Goal: Use online tool/utility: Utilize a website feature to perform a specific function

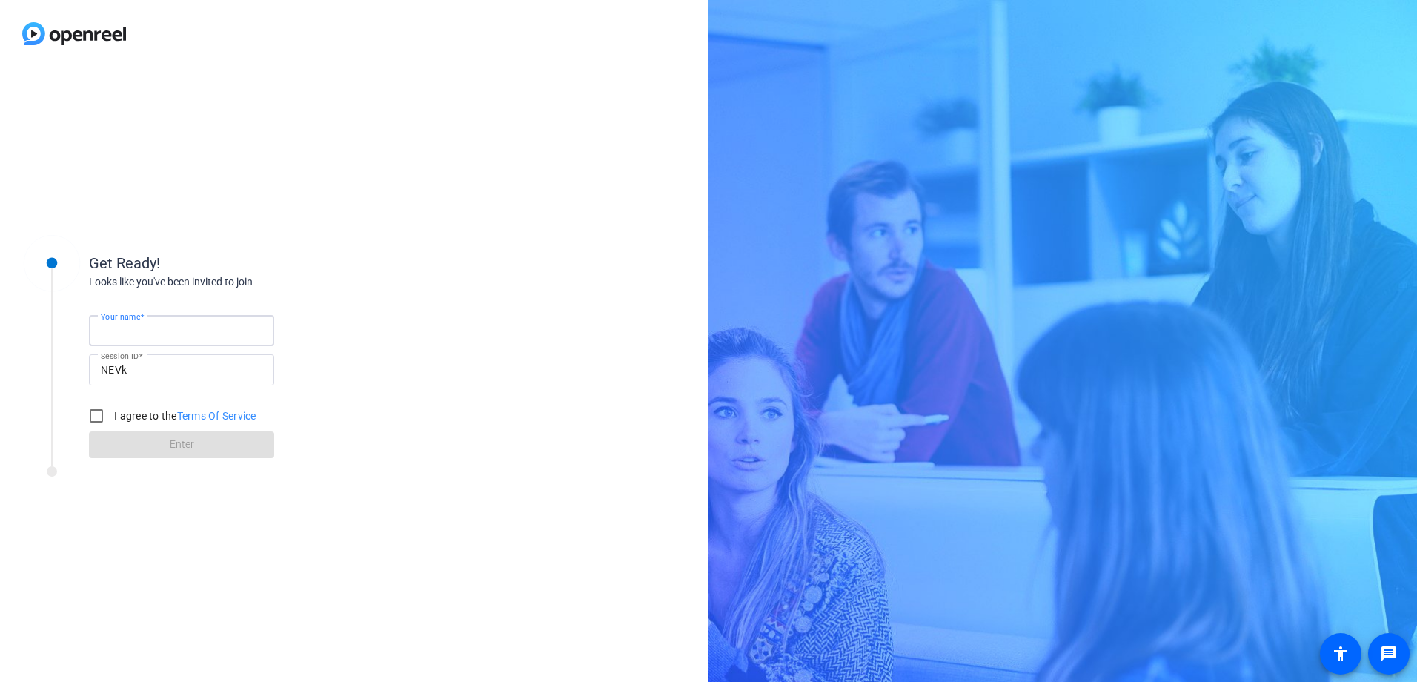
click at [243, 327] on input "Your name" at bounding box center [182, 331] width 162 height 18
type input "[PERSON_NAME]"
click at [87, 415] on input "I agree to the Terms Of Service" at bounding box center [97, 416] width 30 height 30
checkbox input "true"
click at [135, 443] on span at bounding box center [181, 445] width 185 height 36
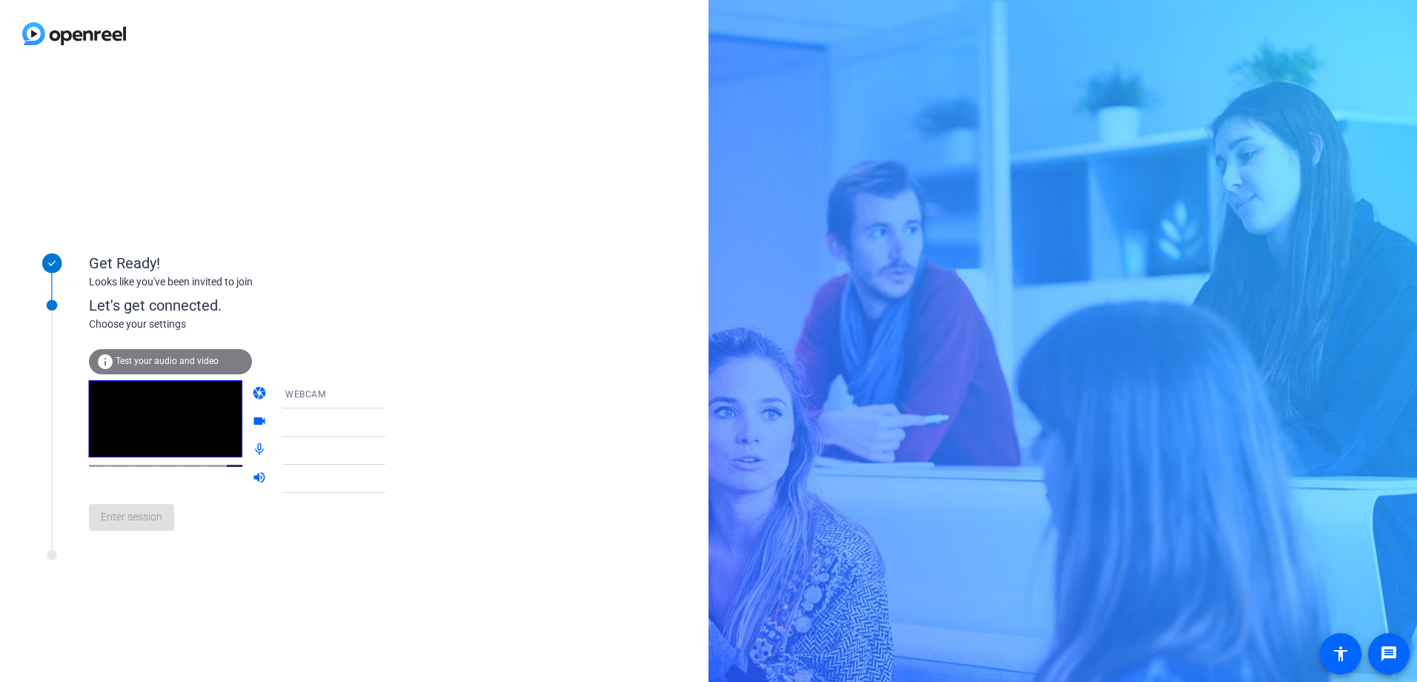
click at [391, 391] on icon at bounding box center [400, 394] width 18 height 18
click at [374, 391] on div at bounding box center [708, 341] width 1417 height 682
click at [391, 420] on icon at bounding box center [400, 423] width 18 height 18
click at [377, 394] on mat-form-field "WEBCAM" at bounding box center [345, 394] width 142 height 28
click at [252, 389] on mat-icon "camera" at bounding box center [261, 394] width 18 height 18
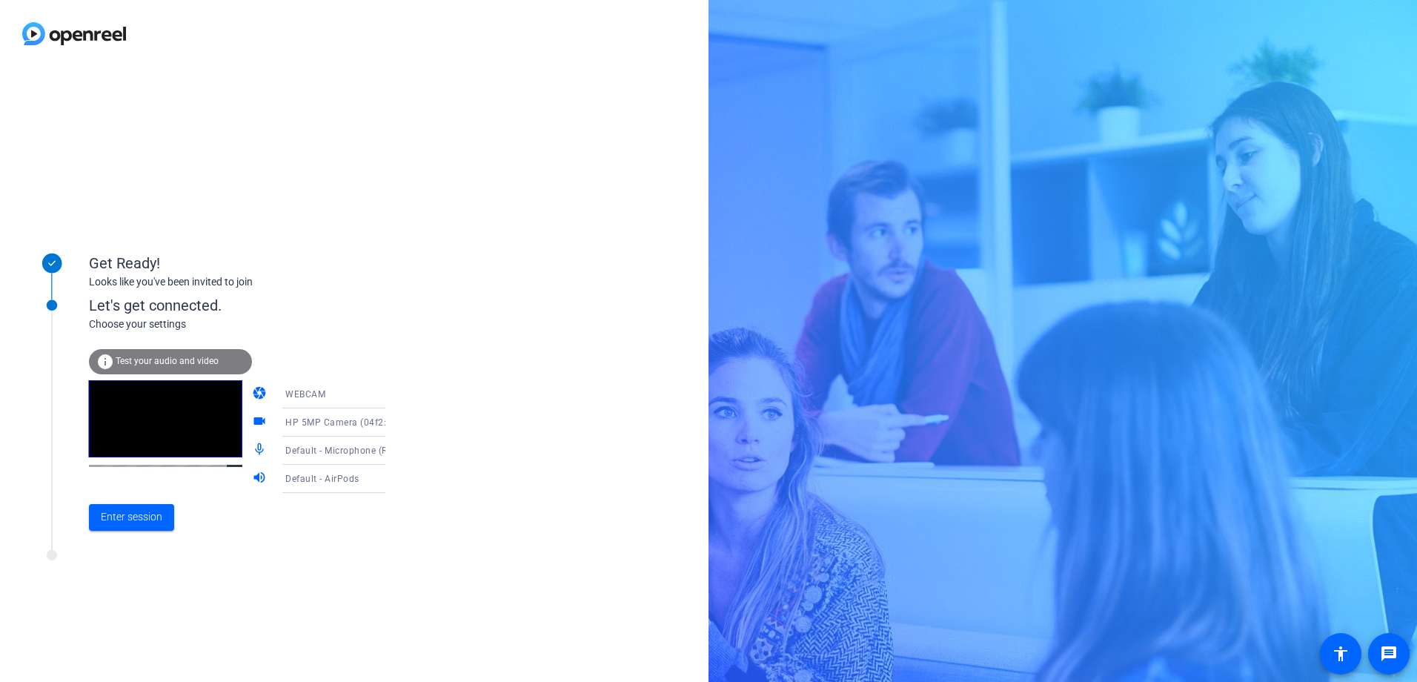
click at [252, 420] on mat-icon "videocam" at bounding box center [261, 423] width 18 height 18
click at [397, 451] on icon at bounding box center [400, 451] width 7 height 4
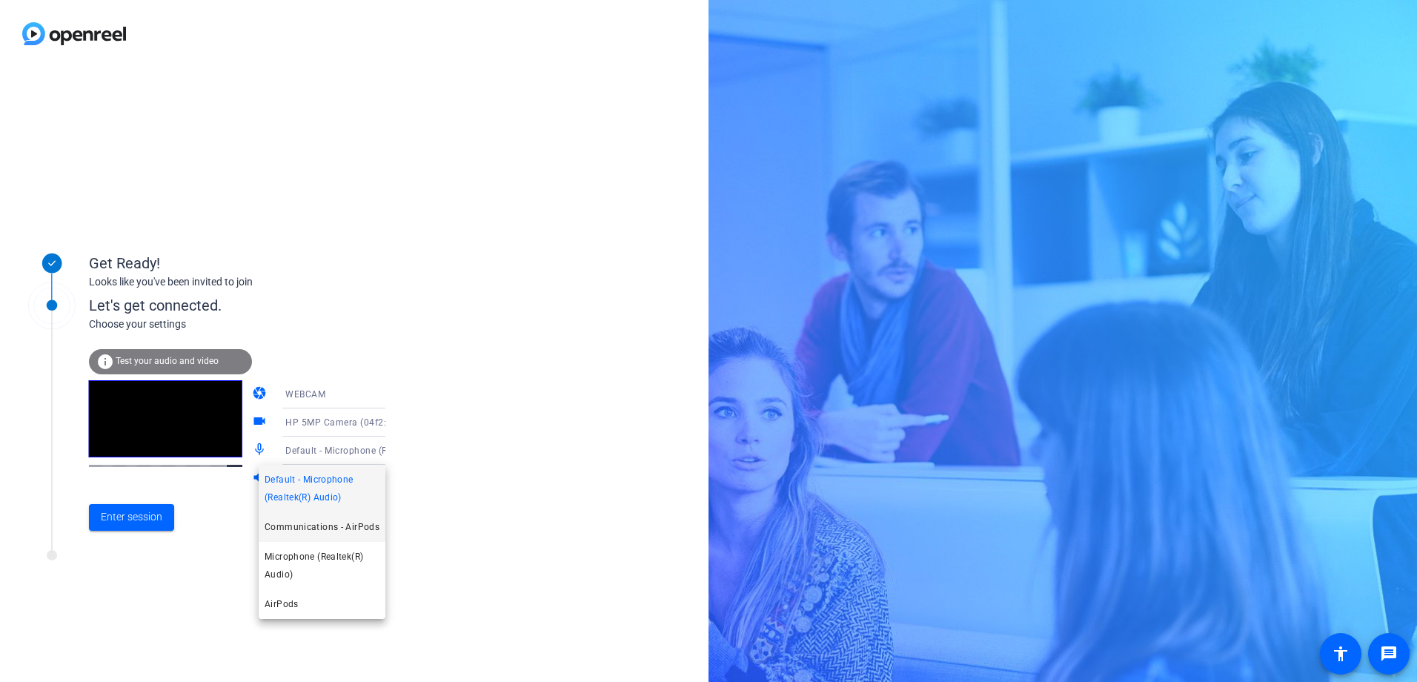
click at [351, 528] on span "Communications - AirPods" at bounding box center [322, 527] width 115 height 18
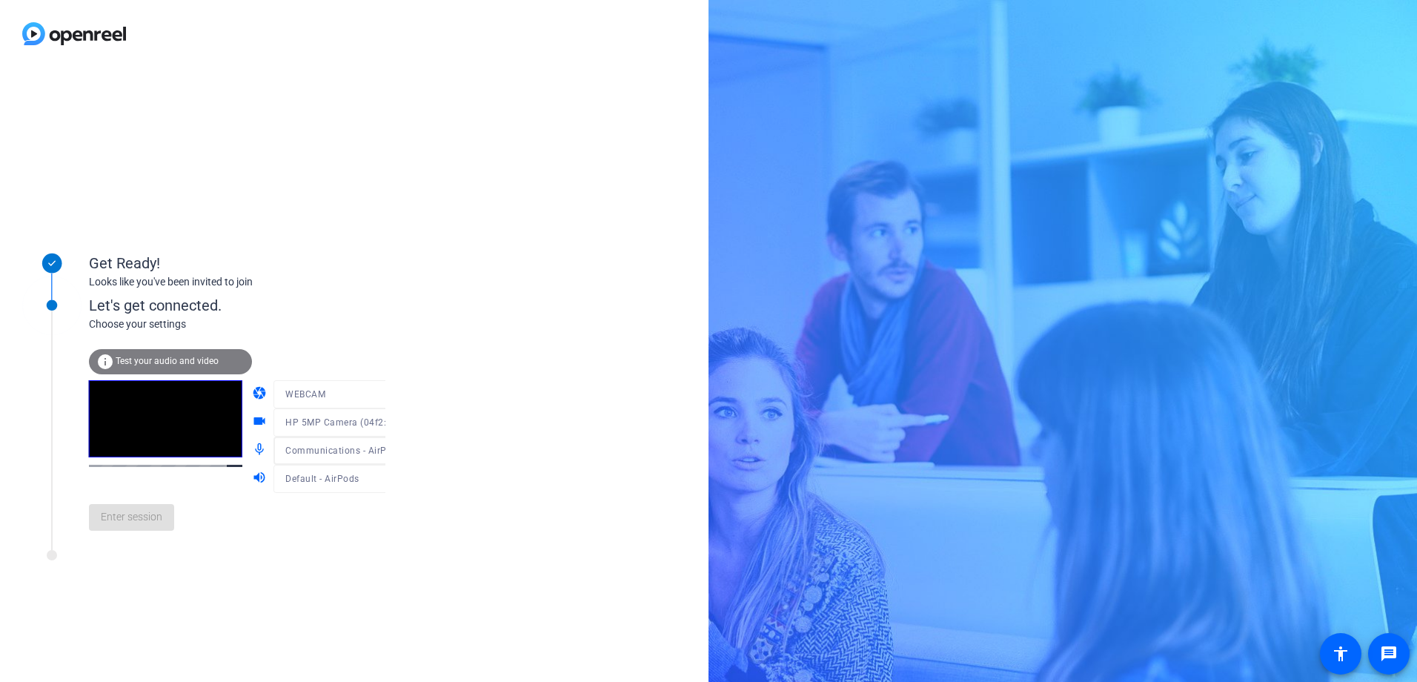
drag, startPoint x: 361, startPoint y: 446, endPoint x: 361, endPoint y: 465, distance: 18.5
click at [361, 448] on div at bounding box center [345, 445] width 142 height 16
click at [308, 448] on span "Communications - AirPods" at bounding box center [343, 450] width 117 height 12
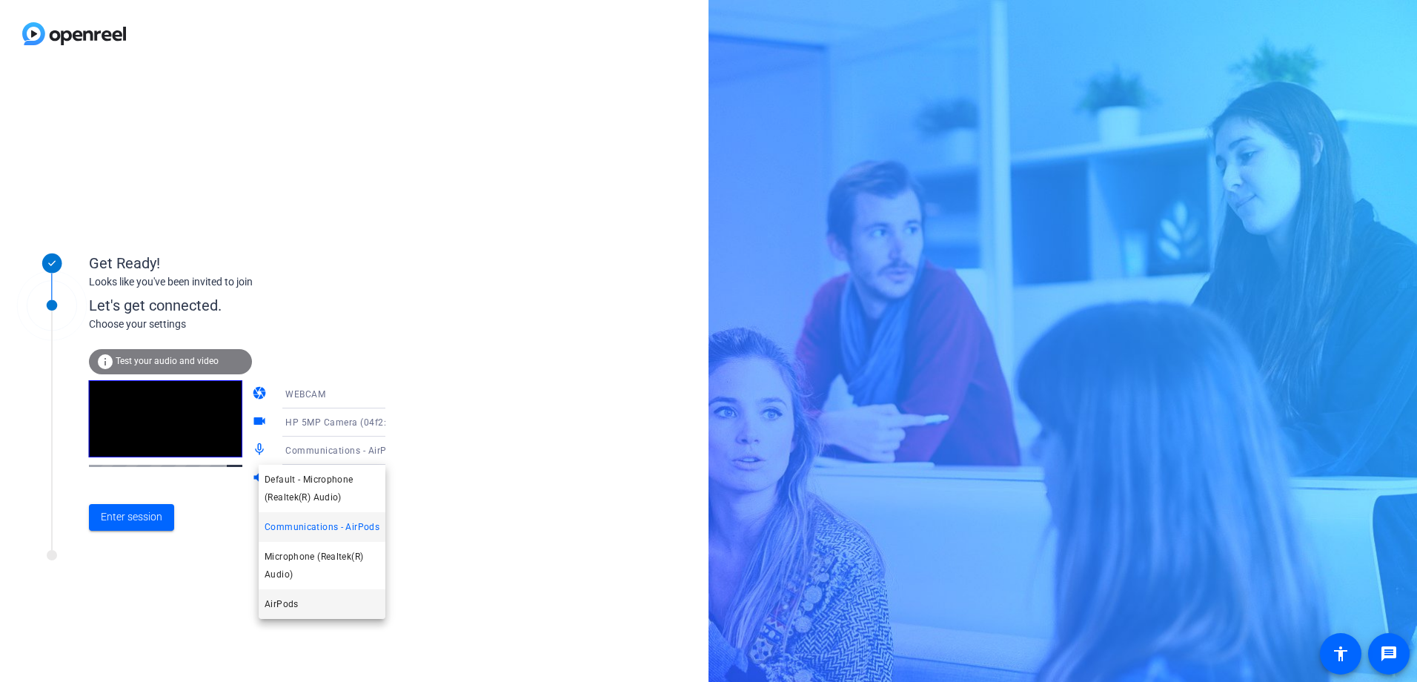
click at [283, 597] on span "AirPods" at bounding box center [282, 604] width 34 height 18
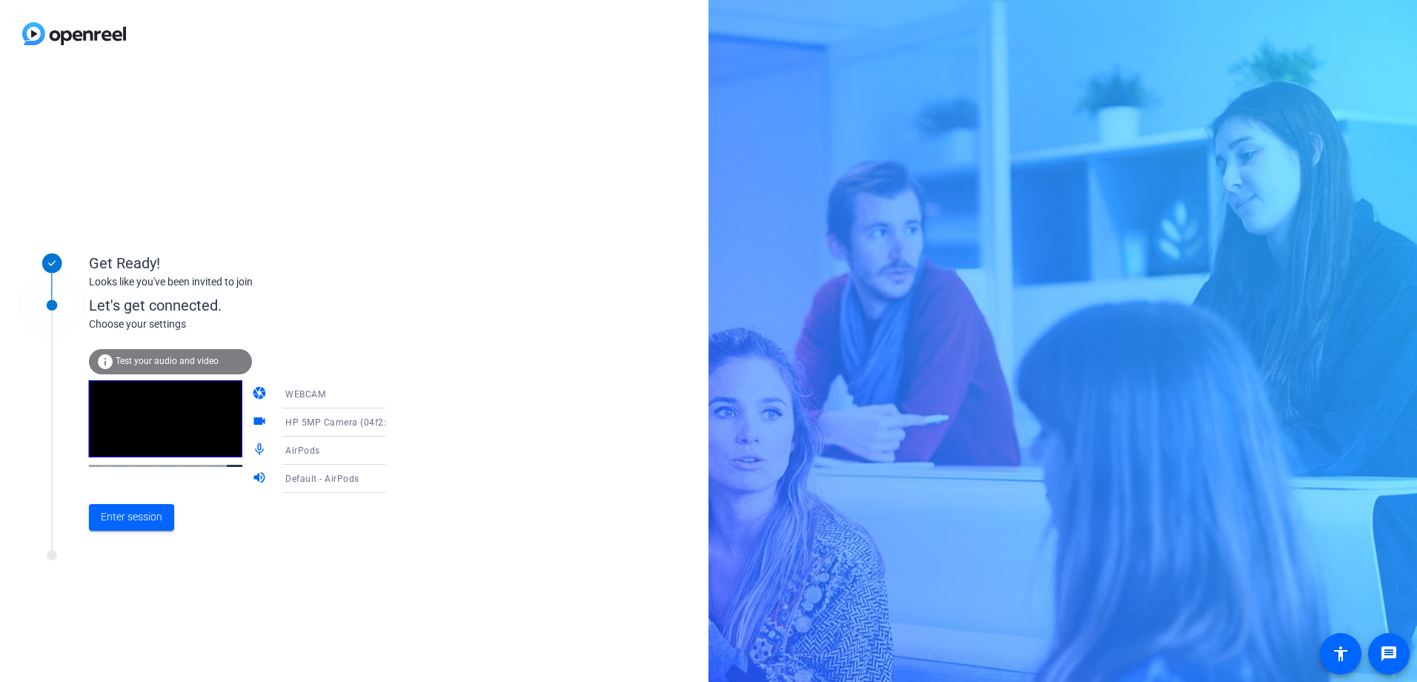
click at [258, 391] on div "camera WEBCAM" at bounding box center [333, 394] width 163 height 28
click at [314, 406] on div "WEBCAM" at bounding box center [344, 394] width 118 height 28
click at [245, 393] on div at bounding box center [708, 341] width 1417 height 682
click at [126, 520] on span "Enter session" at bounding box center [132, 517] width 62 height 16
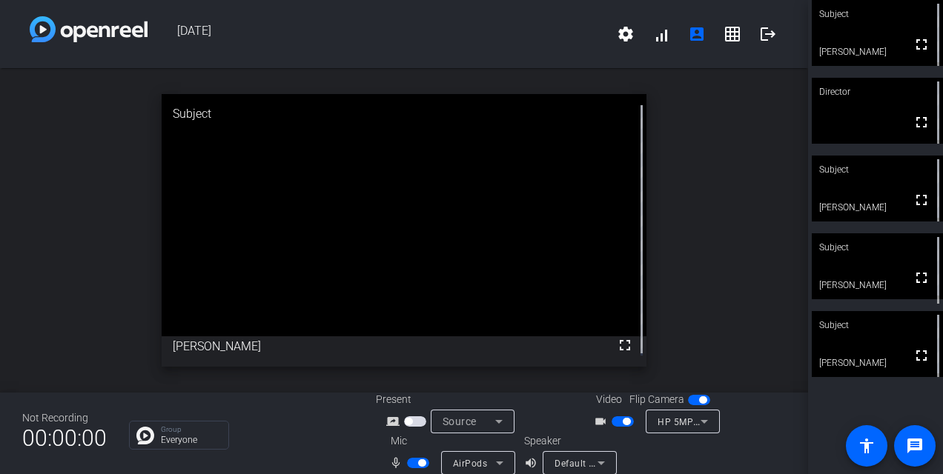
drag, startPoint x: 411, startPoint y: 463, endPoint x: 434, endPoint y: 463, distance: 23.7
click at [411, 463] on span "button" at bounding box center [418, 463] width 22 height 10
click at [391, 464] on mat-icon "mic_none" at bounding box center [398, 463] width 18 height 18
click at [413, 462] on span "button" at bounding box center [418, 463] width 22 height 10
click at [411, 464] on span "button" at bounding box center [418, 463] width 22 height 10
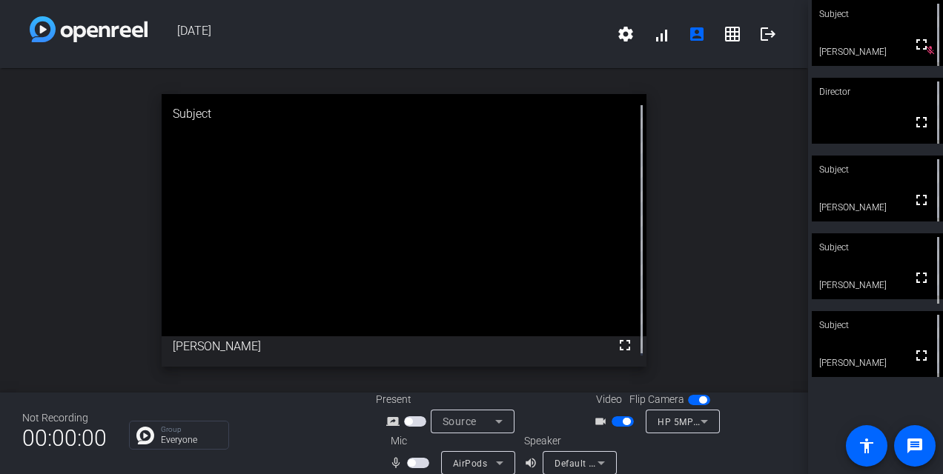
click at [416, 462] on span "button" at bounding box center [418, 463] width 22 height 10
drag, startPoint x: 403, startPoint y: 462, endPoint x: 308, endPoint y: 463, distance: 95.6
click at [407, 462] on span "button" at bounding box center [418, 463] width 22 height 10
click at [491, 461] on icon at bounding box center [500, 463] width 18 height 18
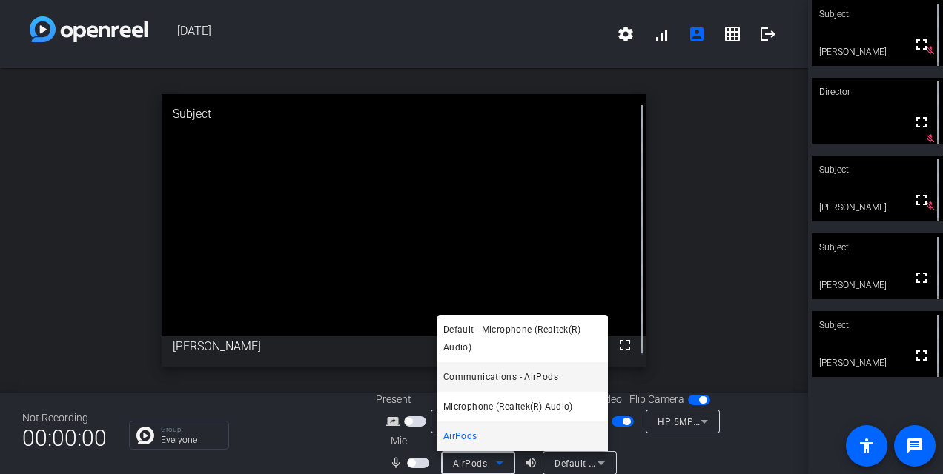
click at [545, 374] on span "Communications - AirPods" at bounding box center [500, 377] width 115 height 18
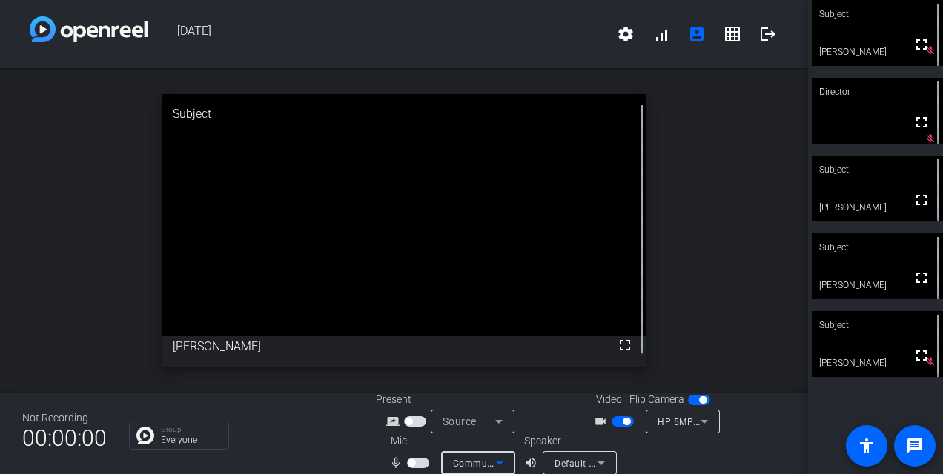
click at [418, 462] on span "button" at bounding box center [418, 463] width 22 height 10
click at [408, 460] on span "button" at bounding box center [418, 463] width 22 height 10
click at [423, 463] on span "button" at bounding box center [418, 463] width 22 height 10
click at [407, 461] on span "button" at bounding box center [418, 463] width 22 height 10
click at [407, 468] on mat-slide-toggle at bounding box center [419, 463] width 25 height 16
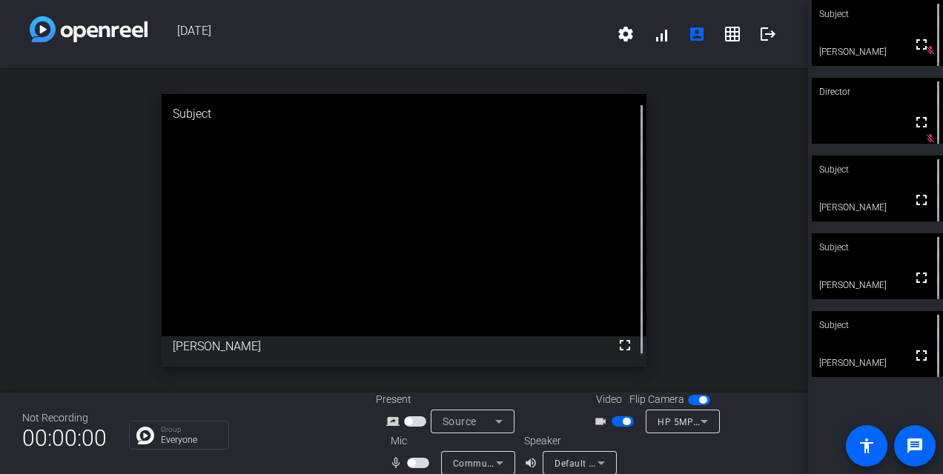
click at [418, 462] on span "button" at bounding box center [418, 463] width 22 height 10
